Goal: Obtain resource: Obtain resource

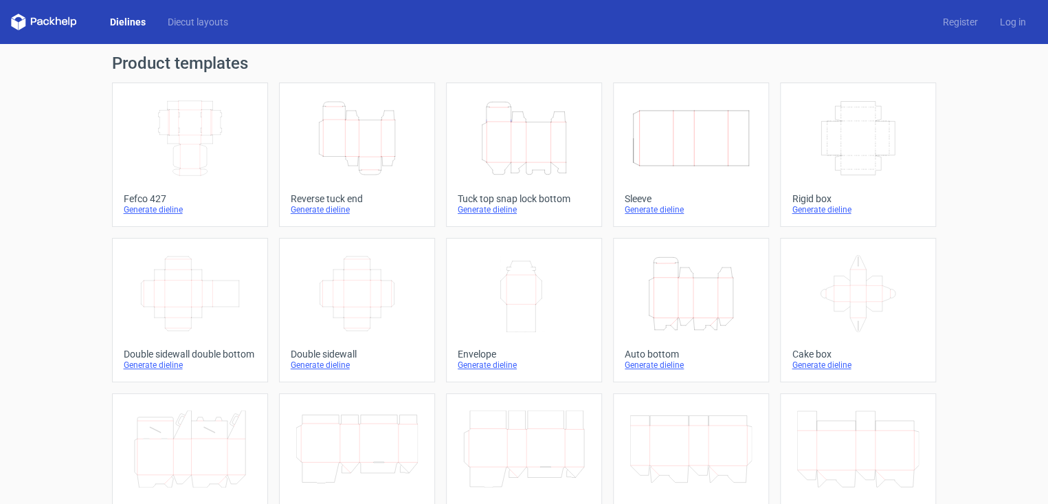
click at [513, 152] on icon "Height Depth Width" at bounding box center [524, 138] width 122 height 77
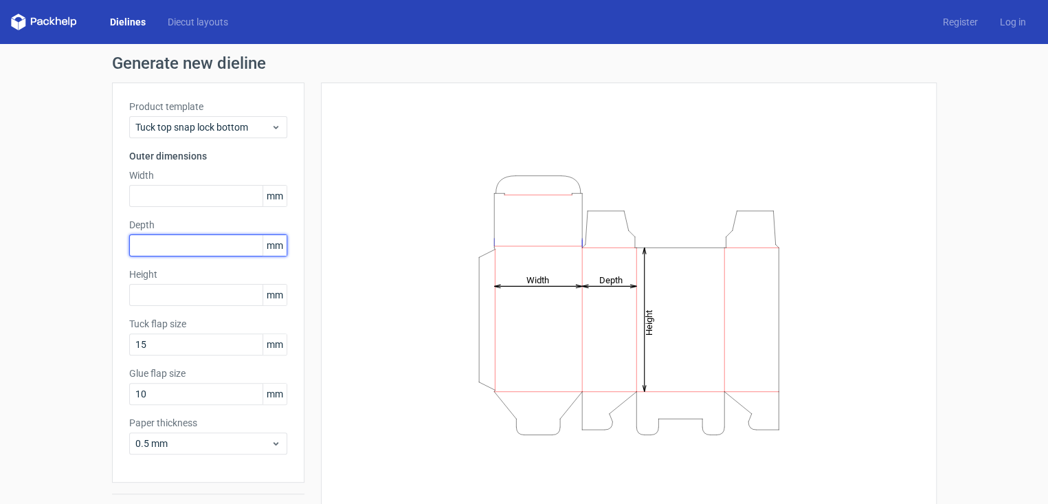
click at [190, 243] on input "text" at bounding box center [208, 245] width 158 height 22
click at [270, 241] on span "mm" at bounding box center [275, 245] width 24 height 21
click at [274, 243] on span "mm" at bounding box center [275, 245] width 24 height 21
click at [235, 250] on input "text" at bounding box center [208, 245] width 158 height 22
type input "51"
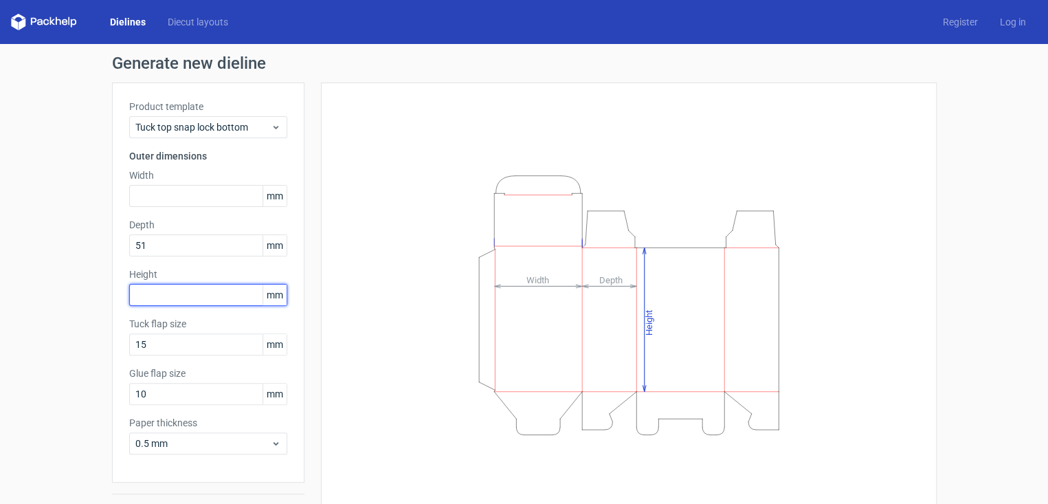
click at [177, 298] on input "text" at bounding box center [208, 295] width 158 height 22
type input "5"
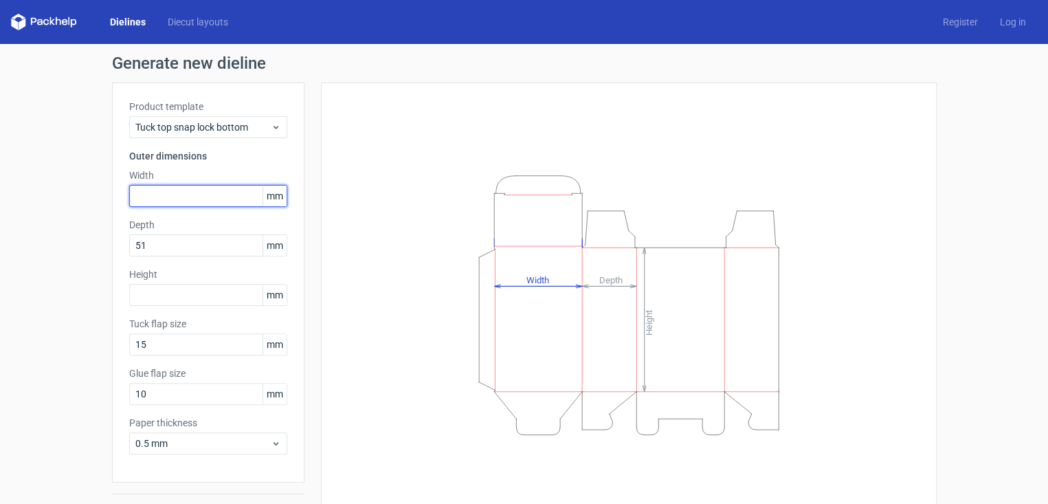
click at [197, 193] on input "text" at bounding box center [208, 196] width 158 height 22
type input "51"
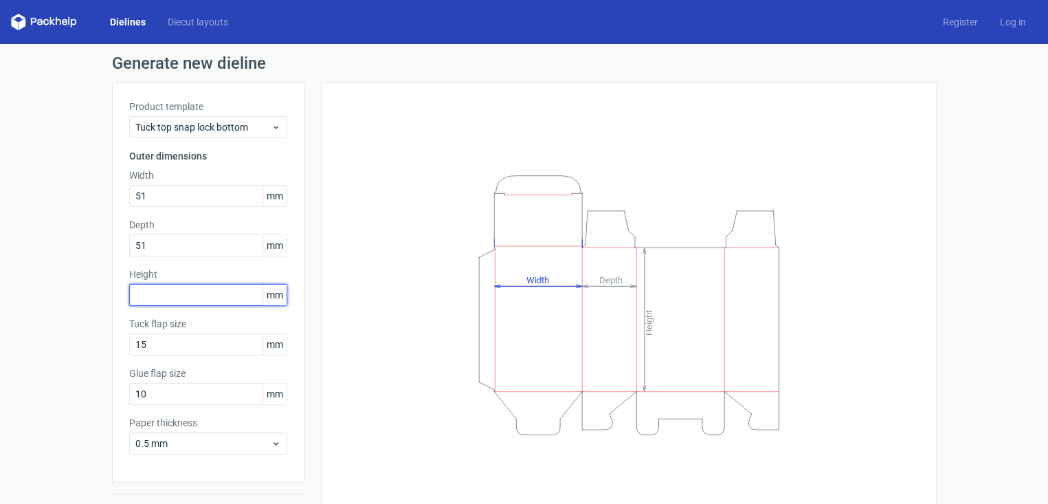
click at [186, 294] on input "text" at bounding box center [208, 295] width 158 height 22
type input "117"
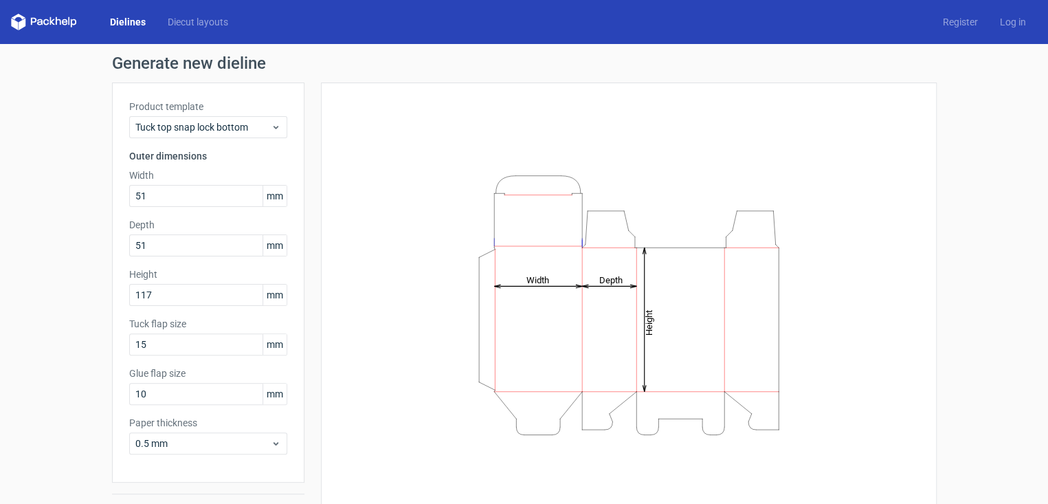
click at [384, 292] on div "Height Depth Width" at bounding box center [629, 305] width 582 height 410
click at [166, 342] on input "15" at bounding box center [208, 344] width 158 height 22
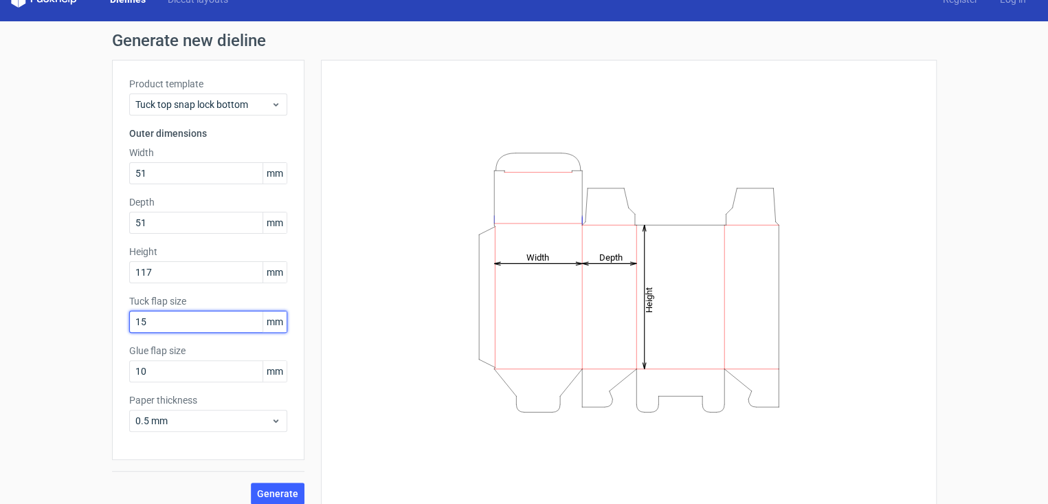
scroll to position [34, 0]
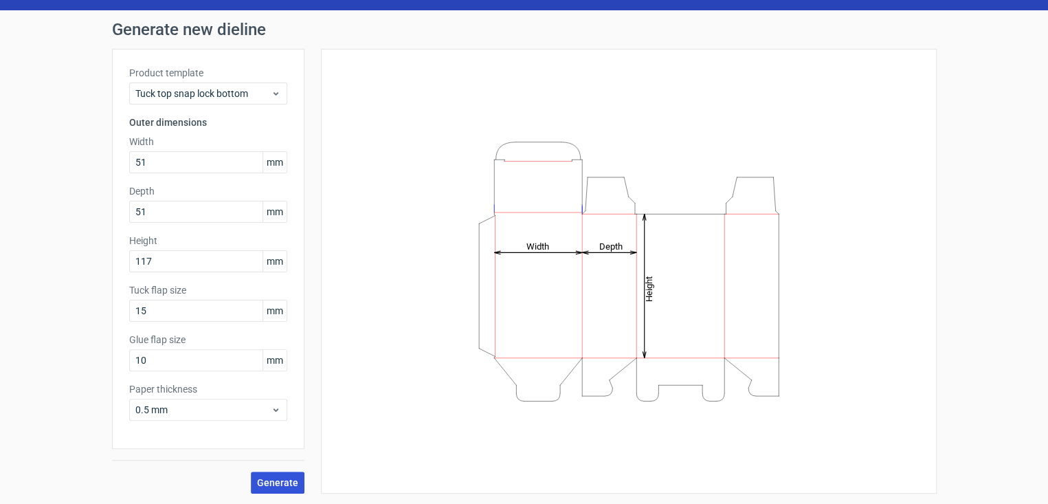
click at [257, 478] on span "Generate" at bounding box center [277, 483] width 41 height 10
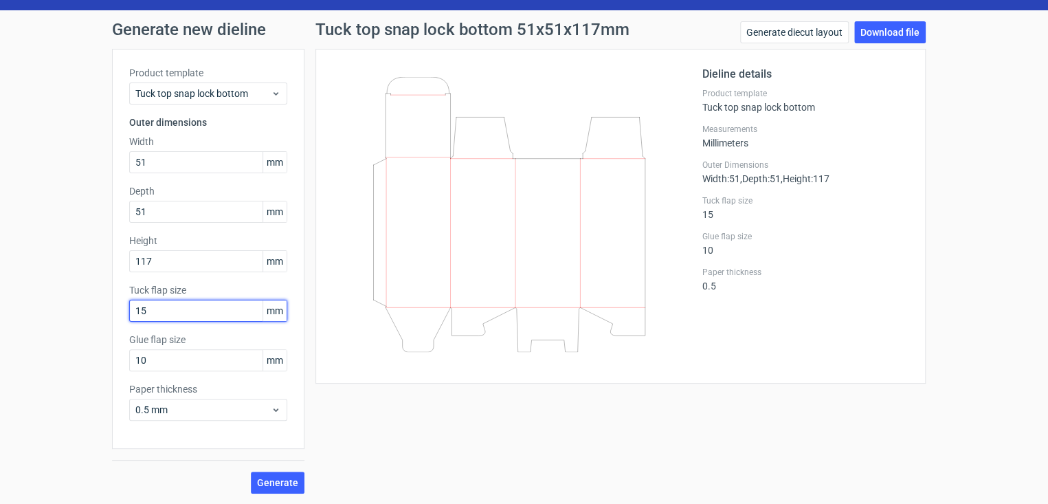
click at [156, 308] on input "15" at bounding box center [208, 311] width 158 height 22
type input "1"
type input "2"
click at [274, 485] on span "Generate" at bounding box center [277, 483] width 41 height 10
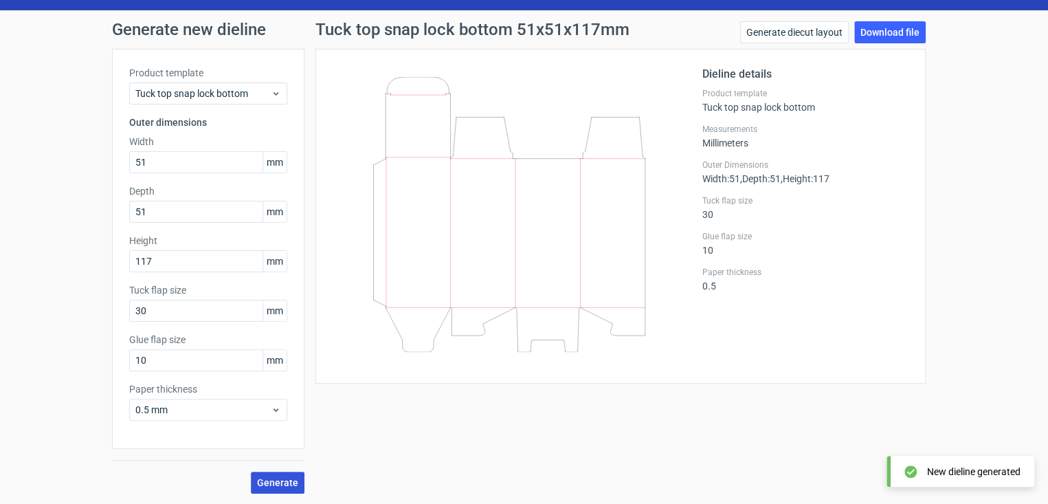
click at [274, 485] on span "Generate" at bounding box center [277, 483] width 41 height 10
click at [154, 306] on input "30" at bounding box center [208, 311] width 158 height 22
type input "3"
click at [261, 478] on span "Generate" at bounding box center [277, 483] width 41 height 10
click at [173, 320] on input "15" at bounding box center [208, 311] width 158 height 22
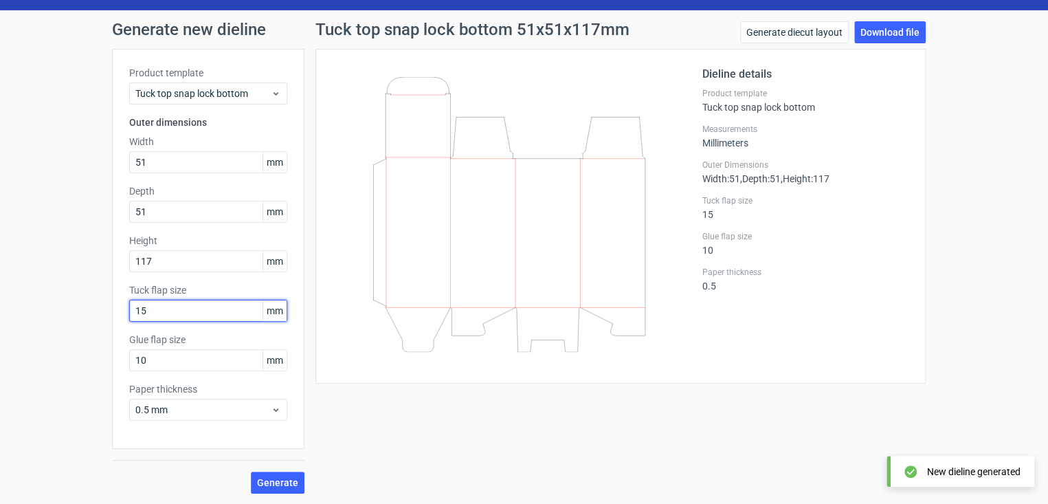
type input "1"
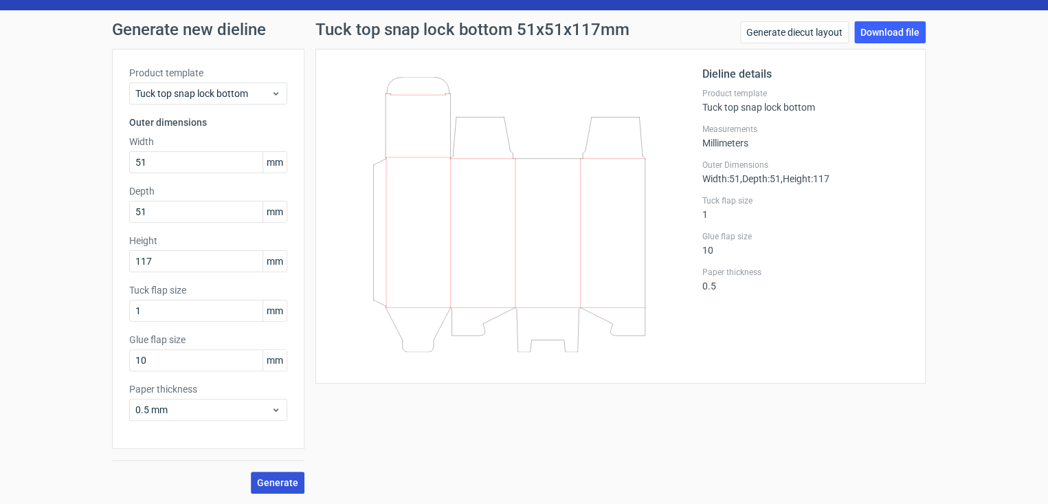
click at [285, 475] on button "Generate" at bounding box center [278, 483] width 54 height 22
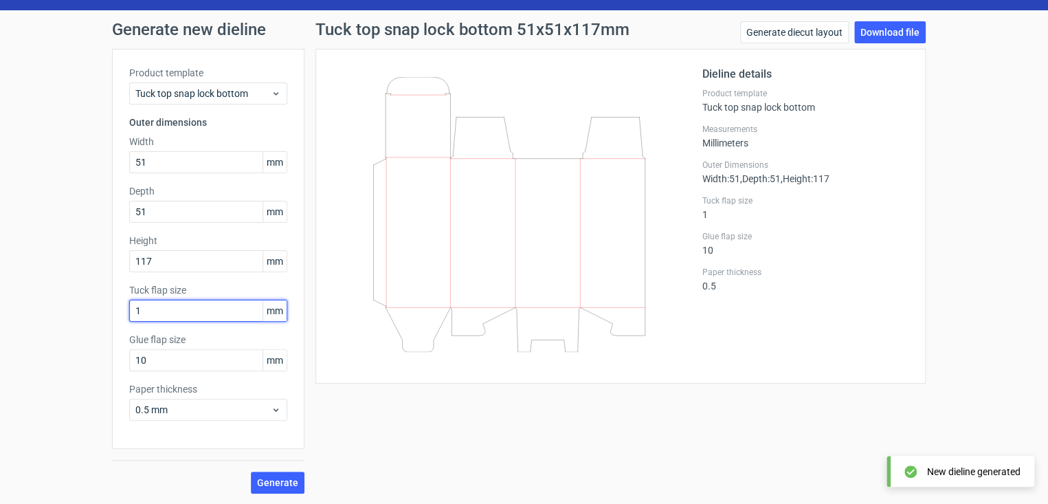
click at [165, 314] on input "1" at bounding box center [208, 311] width 158 height 22
type input "15"
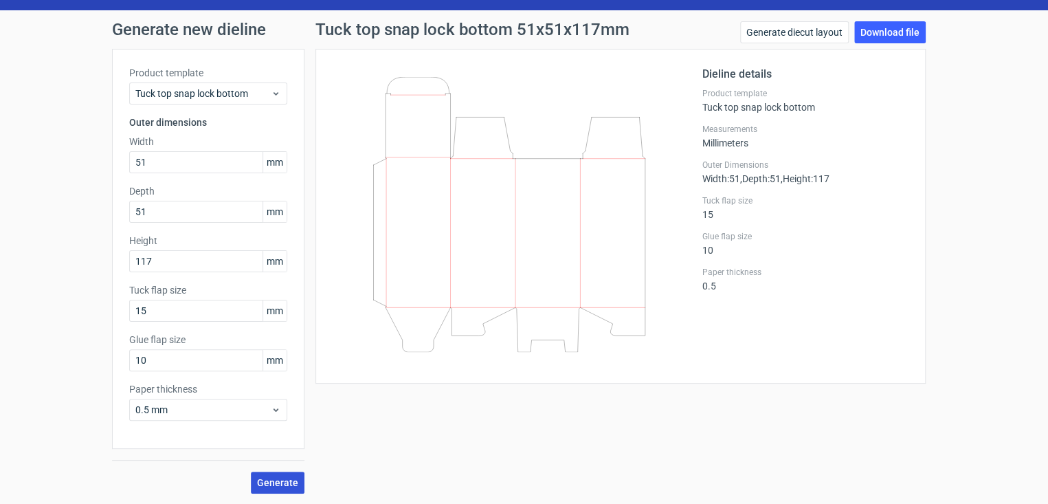
click at [280, 481] on span "Generate" at bounding box center [277, 483] width 41 height 10
click at [243, 369] on input "10" at bounding box center [208, 360] width 158 height 22
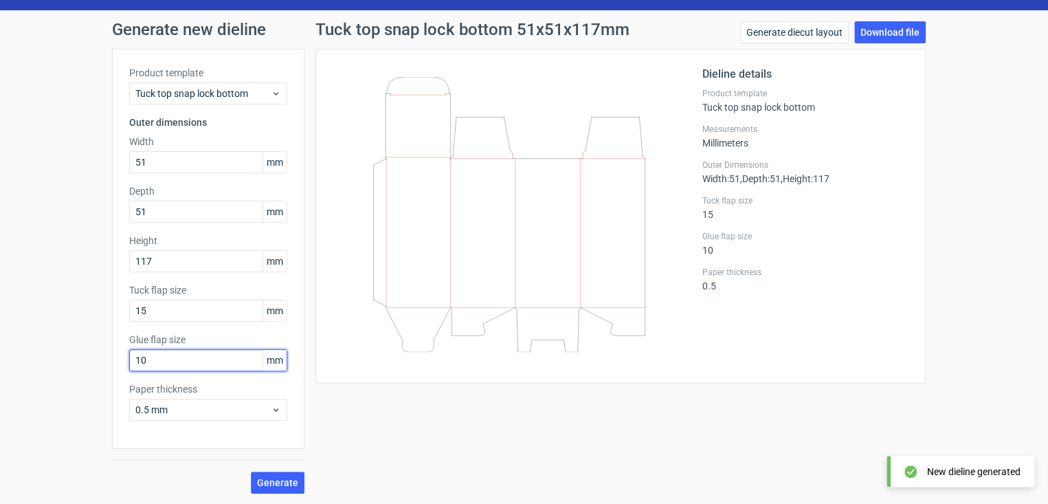
type input "1"
click at [289, 485] on span "Generate" at bounding box center [277, 483] width 41 height 10
click at [228, 360] on input "50" at bounding box center [208, 360] width 158 height 22
type input "5"
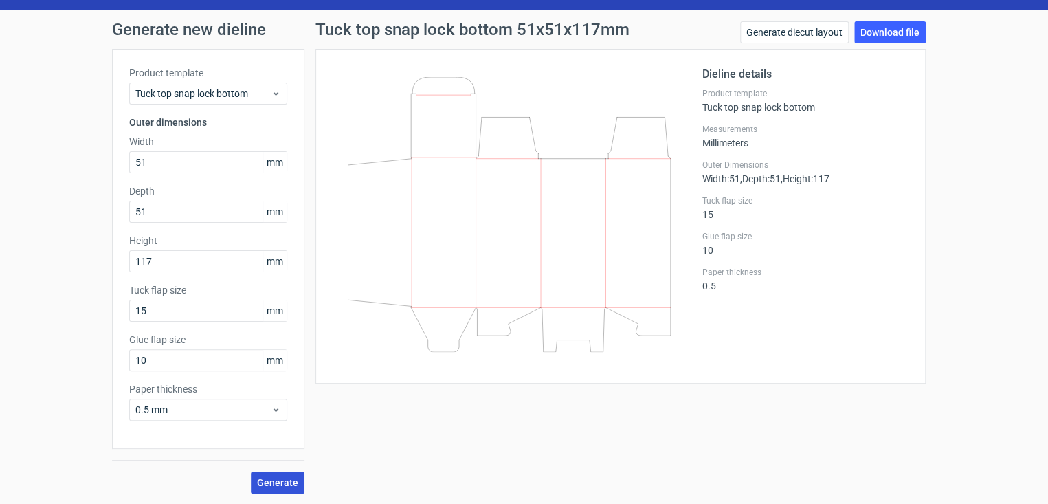
click at [266, 478] on span "Generate" at bounding box center [277, 483] width 41 height 10
click at [191, 373] on div "Product template Tuck top snap lock bottom Outer dimensions Width 51 mm Depth 5…" at bounding box center [208, 249] width 193 height 400
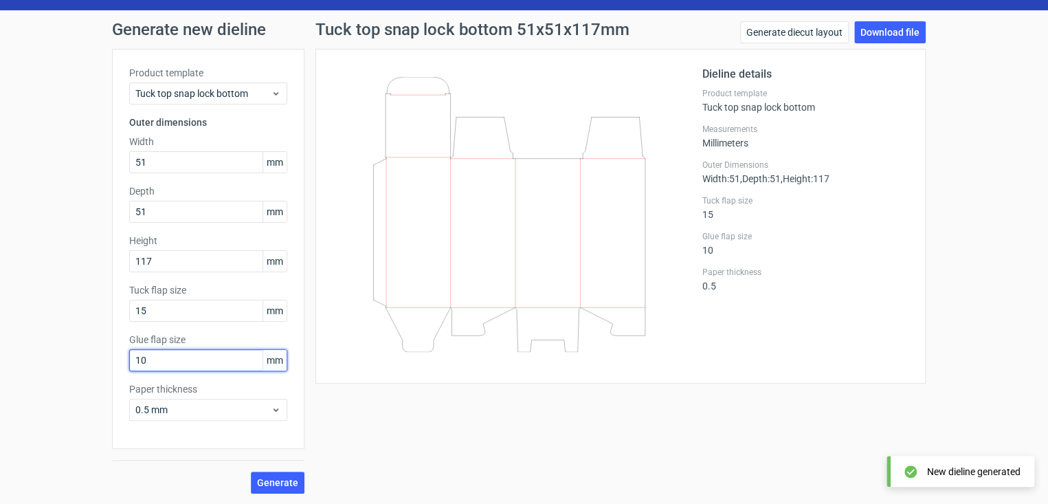
click at [190, 362] on input "10" at bounding box center [208, 360] width 158 height 22
type input "1"
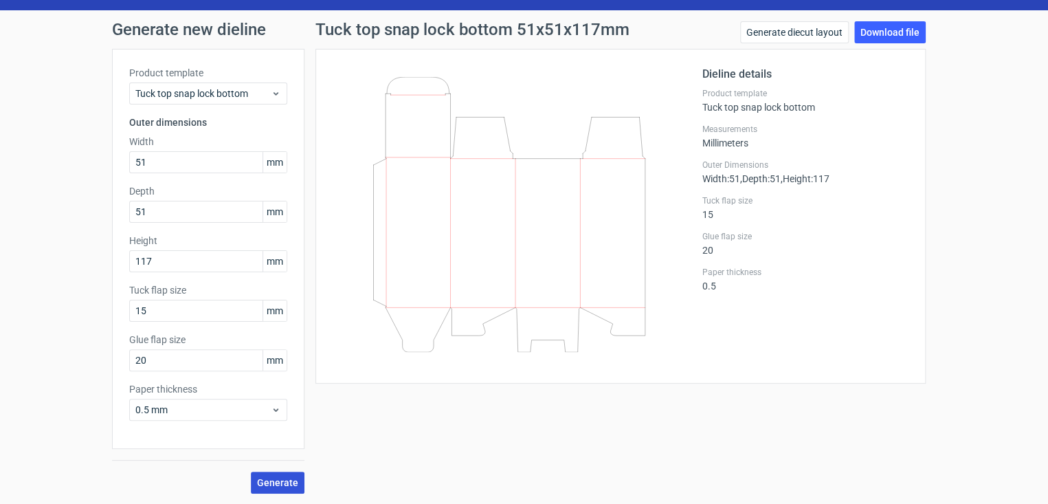
click at [272, 478] on span "Generate" at bounding box center [277, 483] width 41 height 10
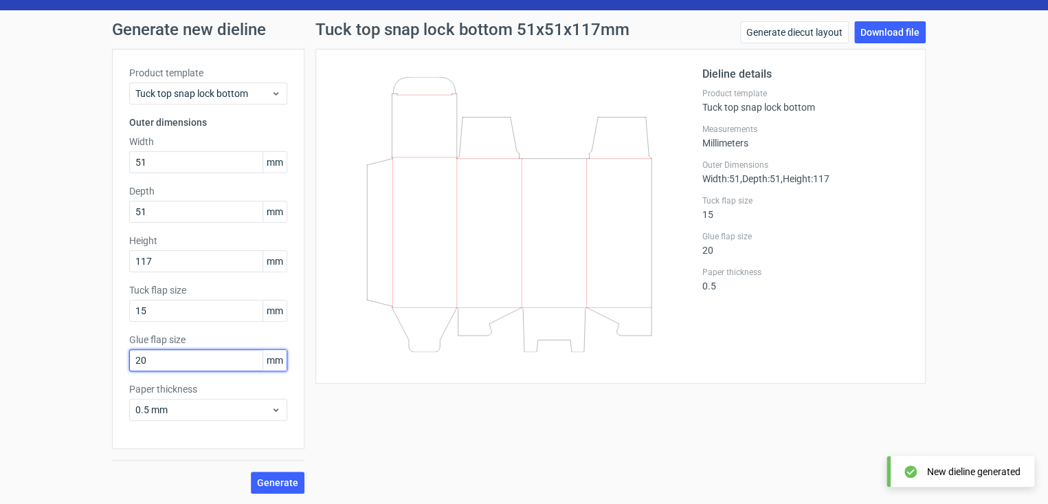
click at [168, 368] on input "20" at bounding box center [208, 360] width 158 height 22
type input "2"
type input "30"
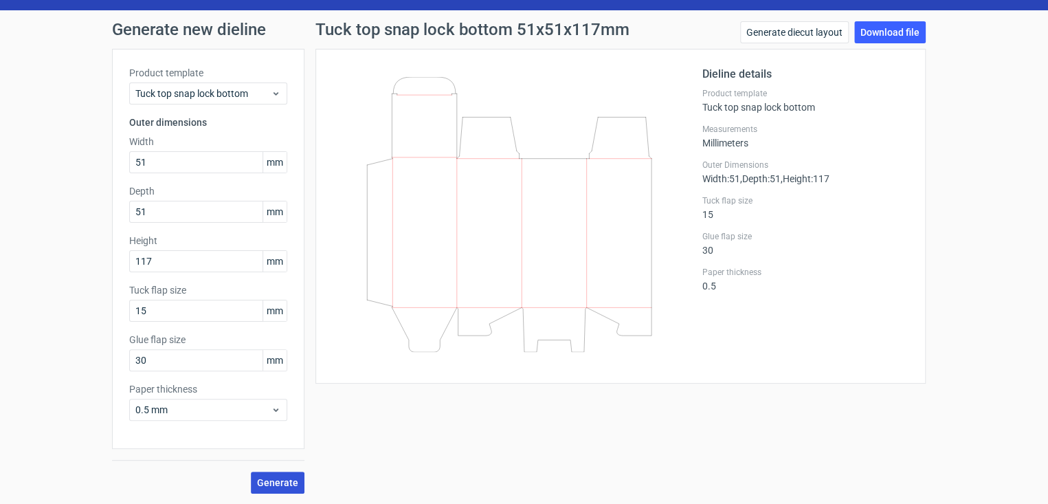
click at [280, 478] on span "Generate" at bounding box center [277, 483] width 41 height 10
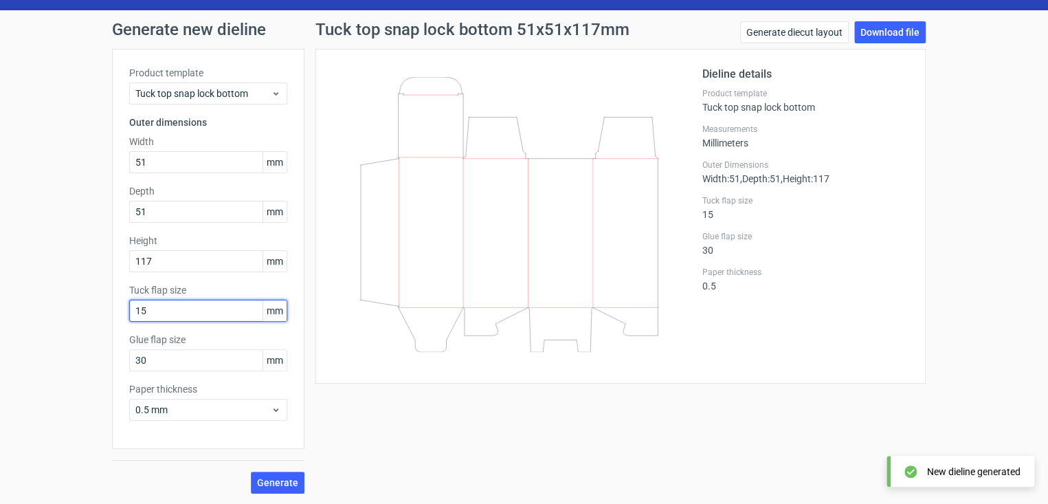
click at [155, 313] on input "15" at bounding box center [208, 311] width 158 height 22
type input "1"
type input "30"
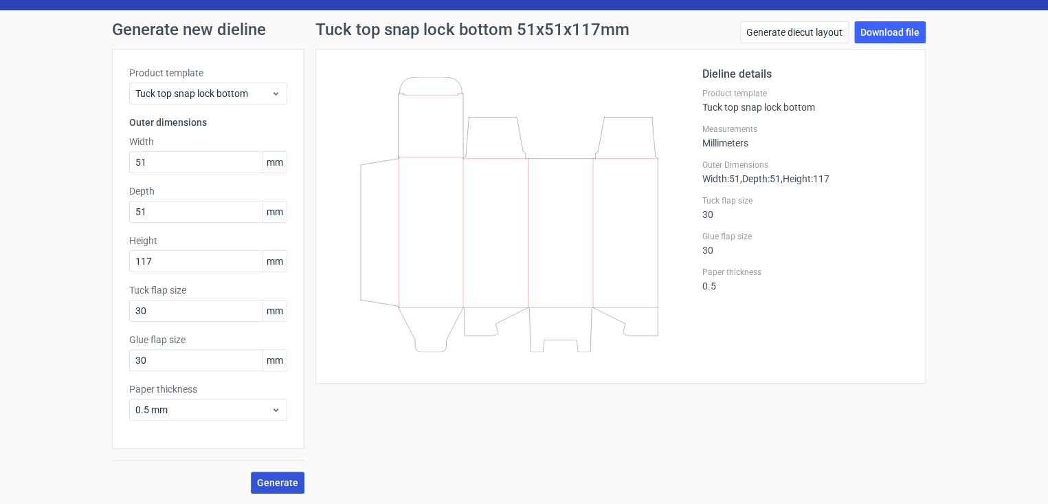
click at [275, 479] on span "Generate" at bounding box center [277, 483] width 41 height 10
click at [351, 410] on div "Tuck top snap lock bottom 51x51x117mm Generate diecut layout Download file Diel…" at bounding box center [621, 257] width 633 height 472
click at [172, 408] on span "0.5 mm" at bounding box center [202, 410] width 135 height 14
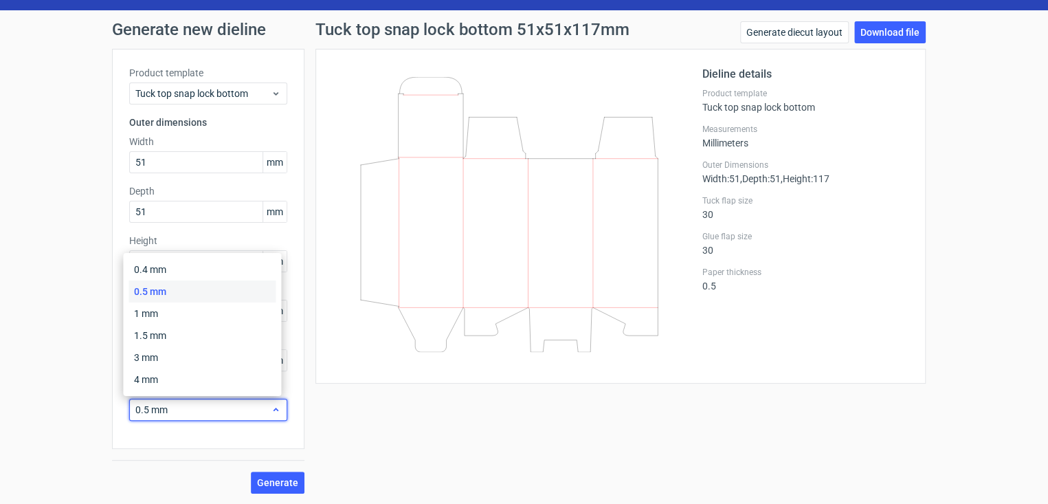
click at [172, 408] on span "0.5 mm" at bounding box center [202, 410] width 135 height 14
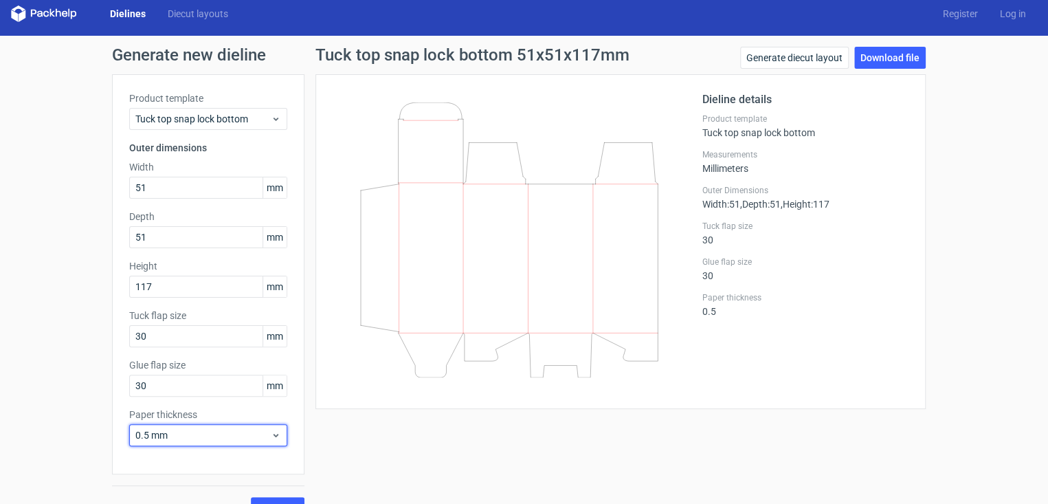
scroll to position [34, 0]
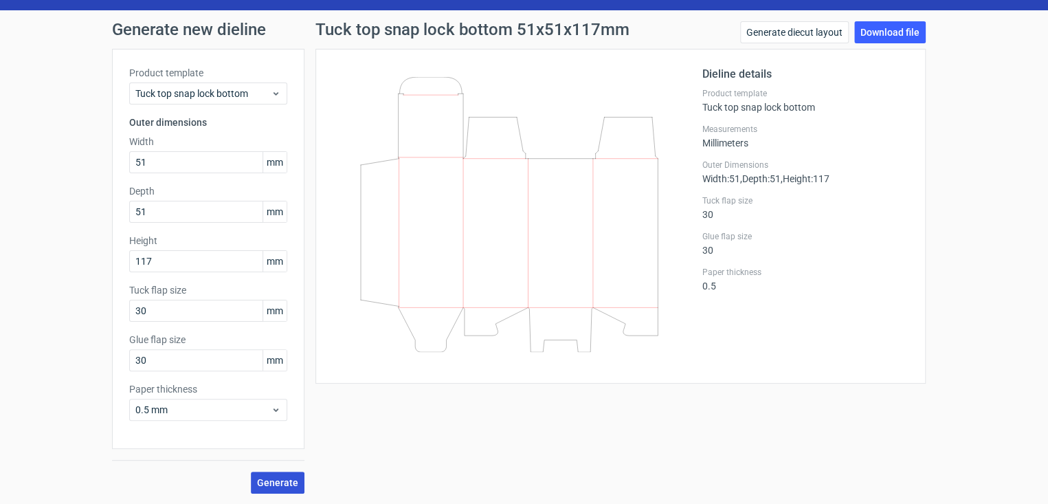
click at [259, 484] on span "Generate" at bounding box center [277, 483] width 41 height 10
click at [891, 35] on link "Download file" at bounding box center [891, 32] width 72 height 22
click at [142, 358] on input "30" at bounding box center [208, 360] width 158 height 22
type input "3"
click at [255, 487] on button "Generate" at bounding box center [278, 483] width 54 height 22
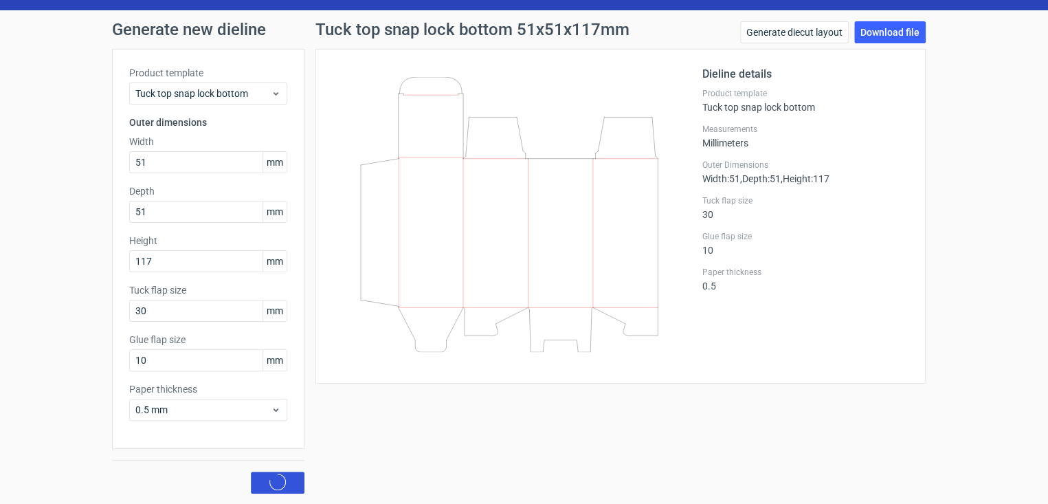
click at [255, 487] on button "Generate" at bounding box center [278, 483] width 54 height 22
click at [245, 365] on input "10" at bounding box center [208, 360] width 158 height 22
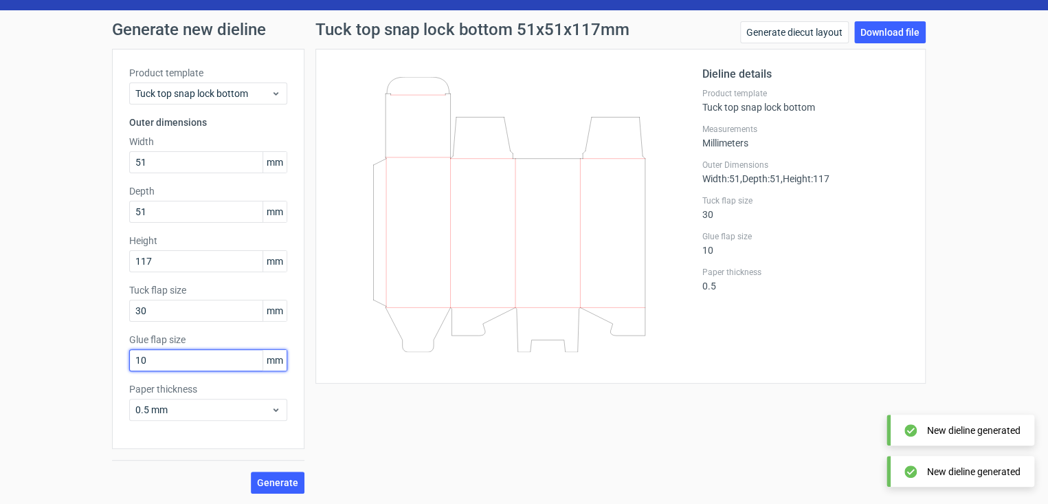
click at [235, 366] on input "10" at bounding box center [208, 360] width 158 height 22
type input "1"
type input "2"
click at [251, 472] on button "Generate" at bounding box center [278, 483] width 54 height 22
type input "20"
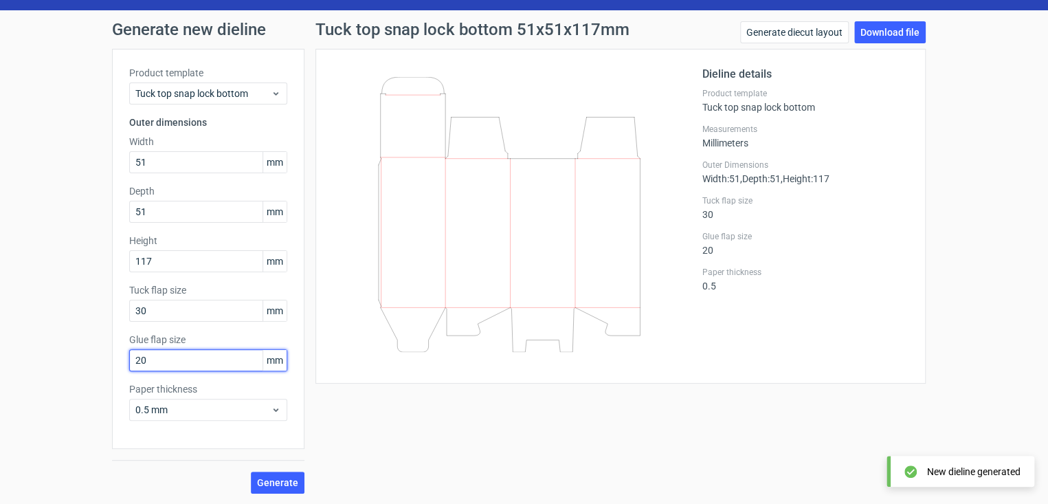
click at [251, 472] on button "Generate" at bounding box center [278, 483] width 54 height 22
click at [346, 402] on div "Tuck top snap lock bottom 51x51x117mm Generate diecut layout Download file Diel…" at bounding box center [621, 257] width 633 height 472
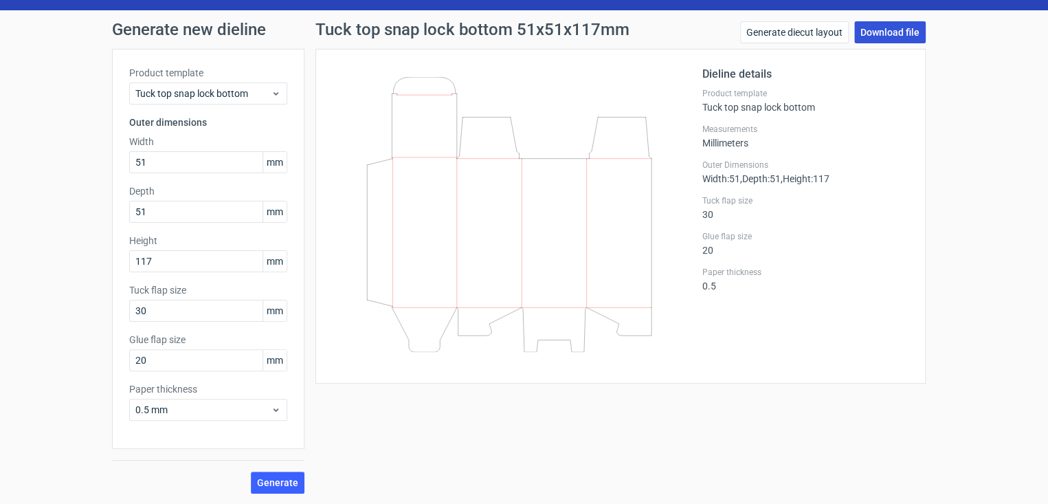
click at [881, 28] on link "Download file" at bounding box center [891, 32] width 72 height 22
